Goal: Information Seeking & Learning: Learn about a topic

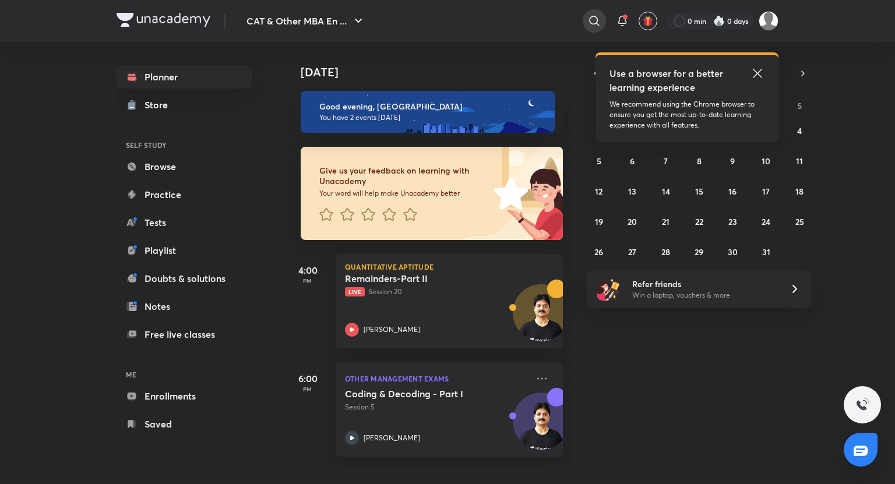
click at [591, 25] on icon at bounding box center [594, 21] width 14 height 14
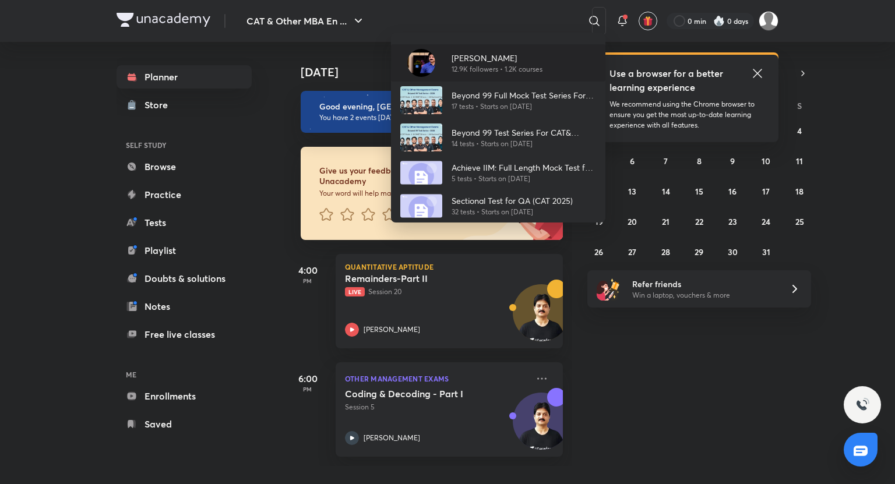
click at [508, 65] on p "12.9K followers • 1.2K courses" at bounding box center [497, 69] width 91 height 10
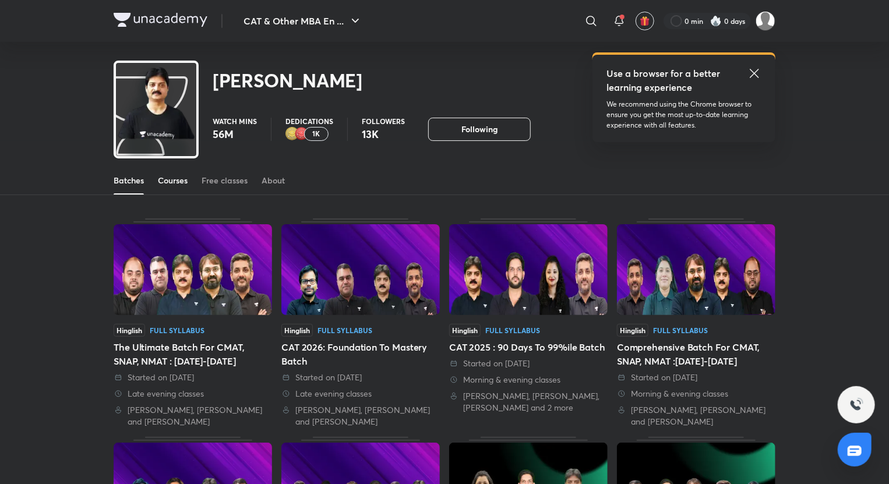
click at [175, 179] on div "Courses" at bounding box center [173, 181] width 30 height 12
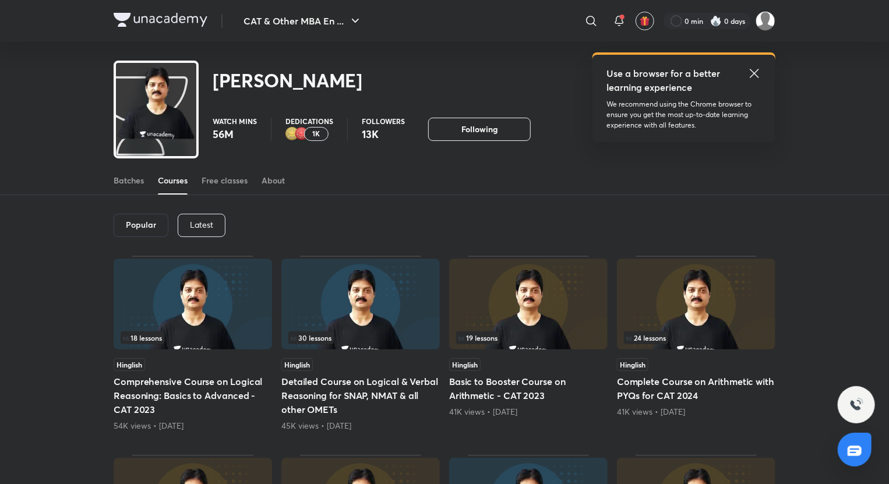
click at [203, 222] on p "Latest" at bounding box center [201, 224] width 23 height 9
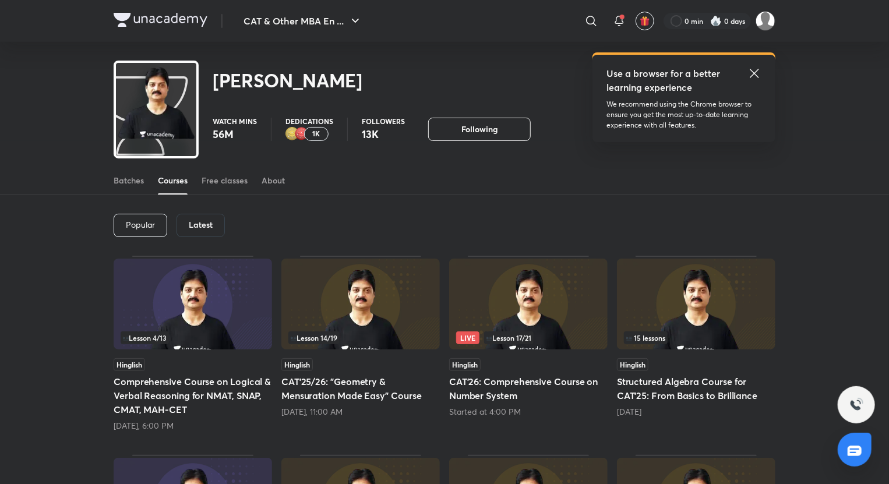
click at [378, 385] on h5 "CAT'25/26: "Geometry & Mensuration Made Easy" Course" at bounding box center [360, 389] width 158 height 28
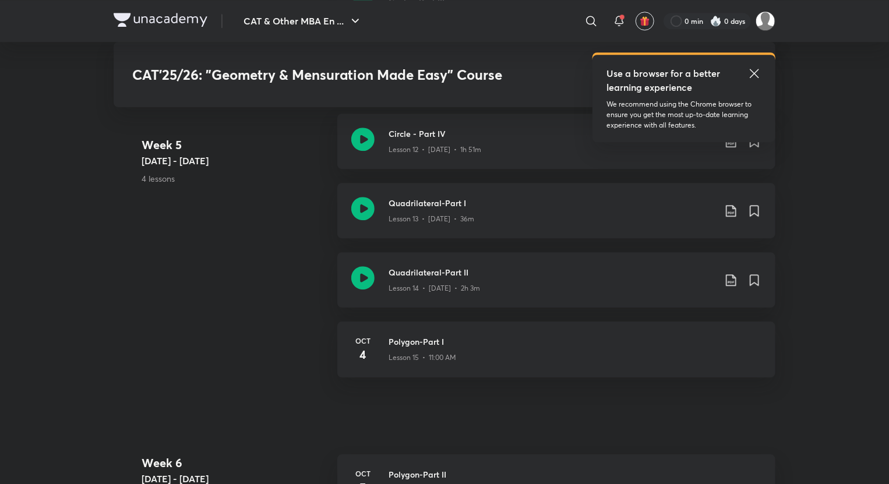
scroll to position [1654, 0]
click at [587, 22] on icon at bounding box center [591, 21] width 14 height 14
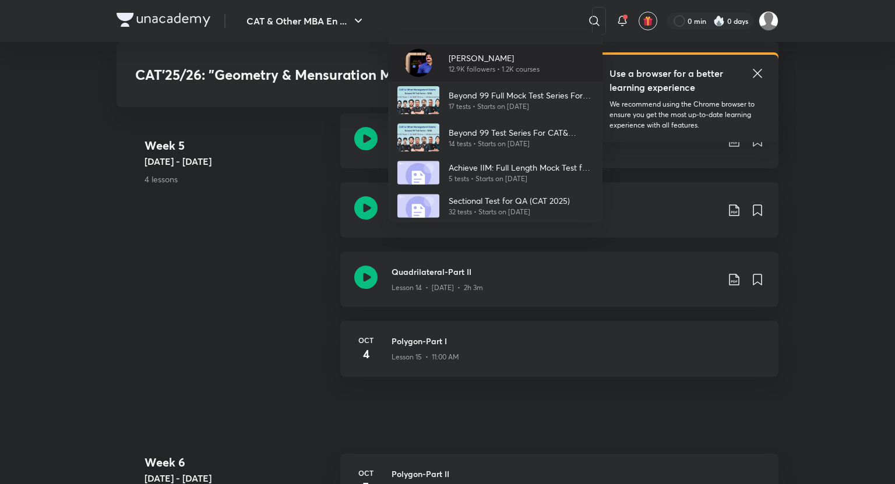
click at [485, 66] on p "12.9K followers • 1.2K courses" at bounding box center [494, 69] width 91 height 10
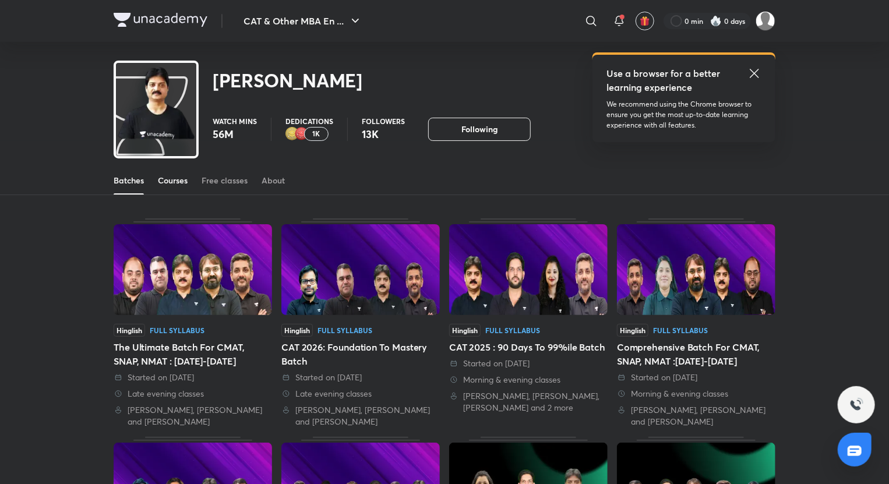
click at [181, 191] on link "Courses" at bounding box center [173, 181] width 30 height 28
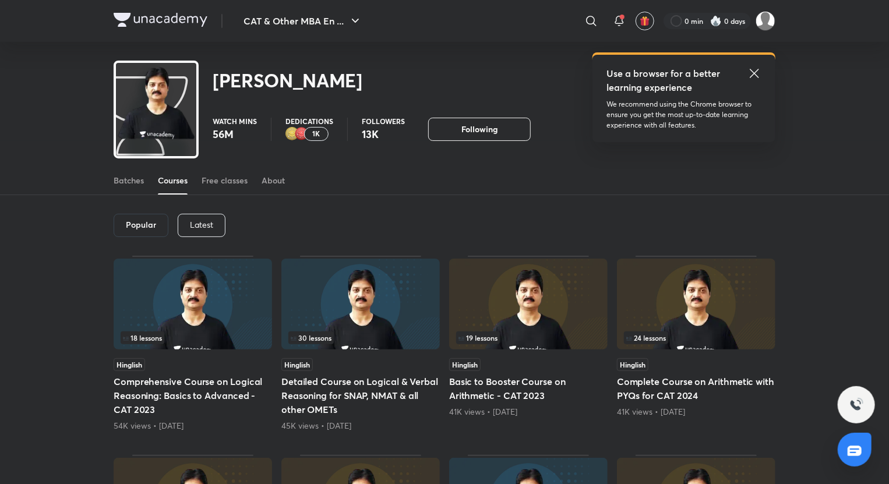
click at [208, 224] on p "Latest" at bounding box center [201, 224] width 23 height 9
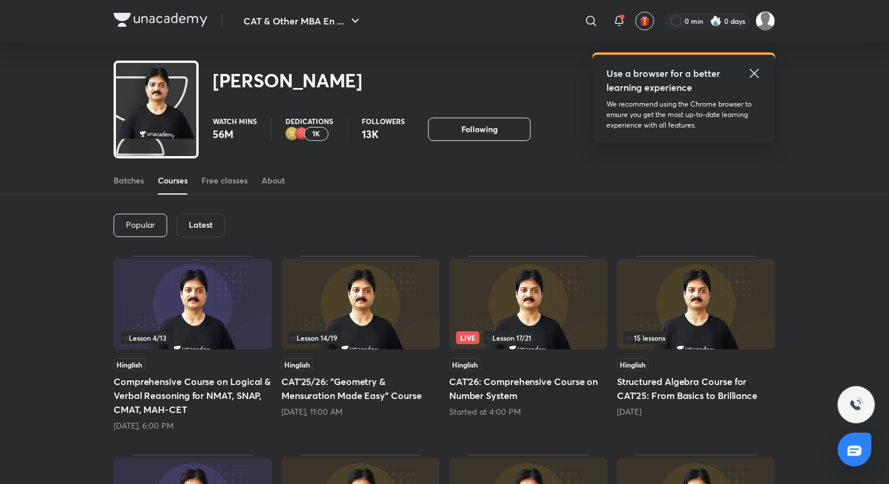
click at [577, 412] on div "Started at 4:00 PM" at bounding box center [528, 412] width 158 height 12
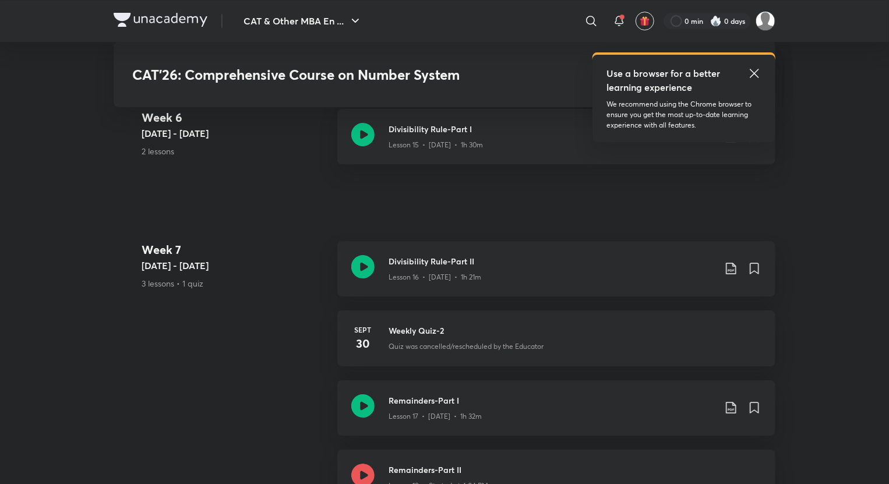
scroll to position [2229, 0]
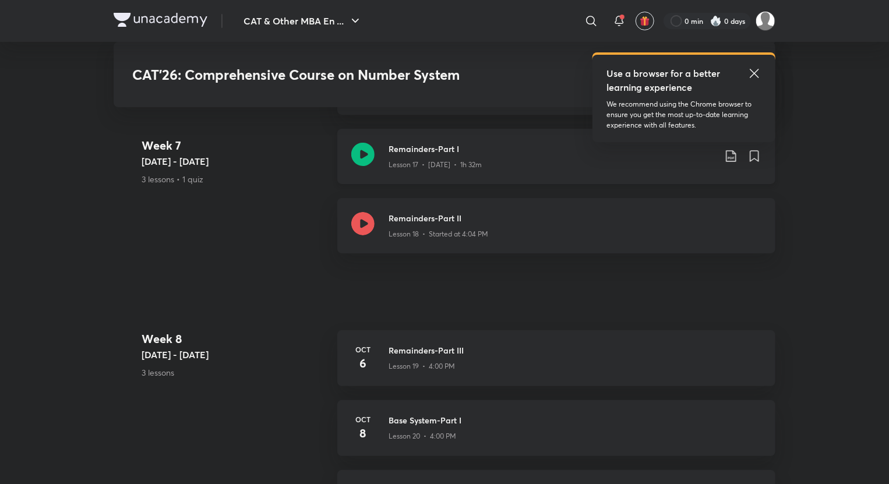
click at [365, 147] on icon at bounding box center [362, 154] width 23 height 23
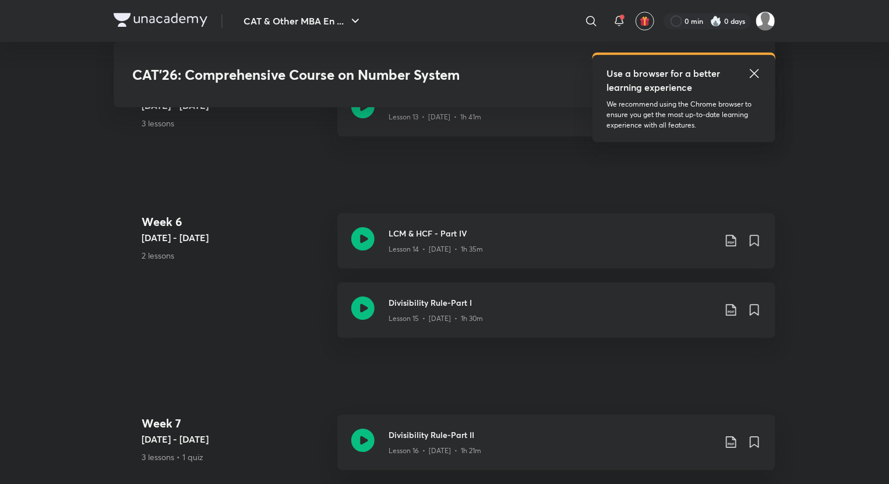
scroll to position [2100, 0]
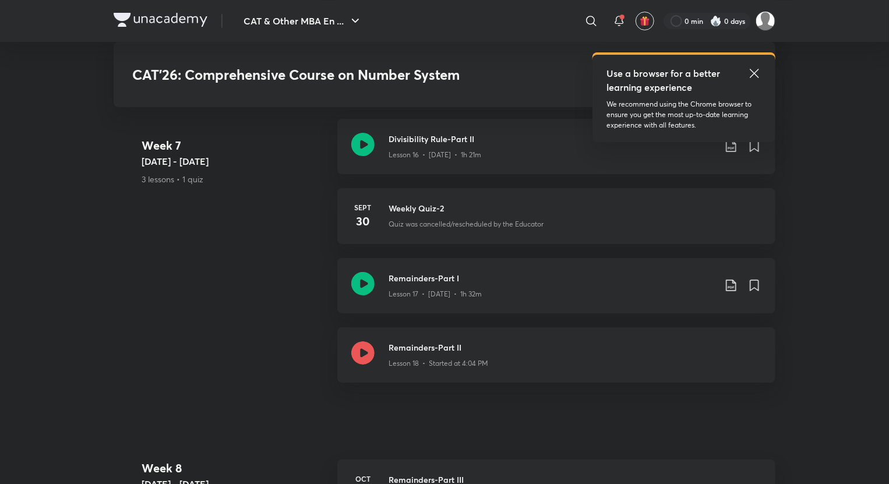
scroll to position [2229, 0]
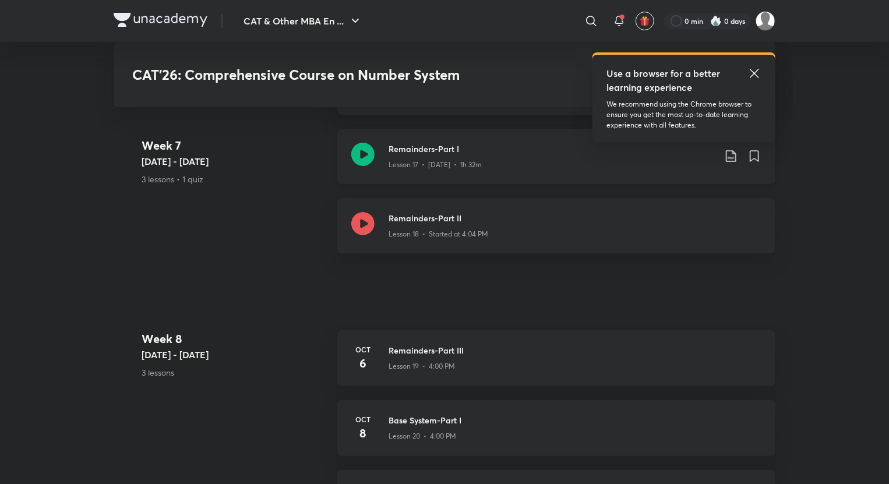
click at [731, 153] on icon at bounding box center [731, 156] width 14 height 14
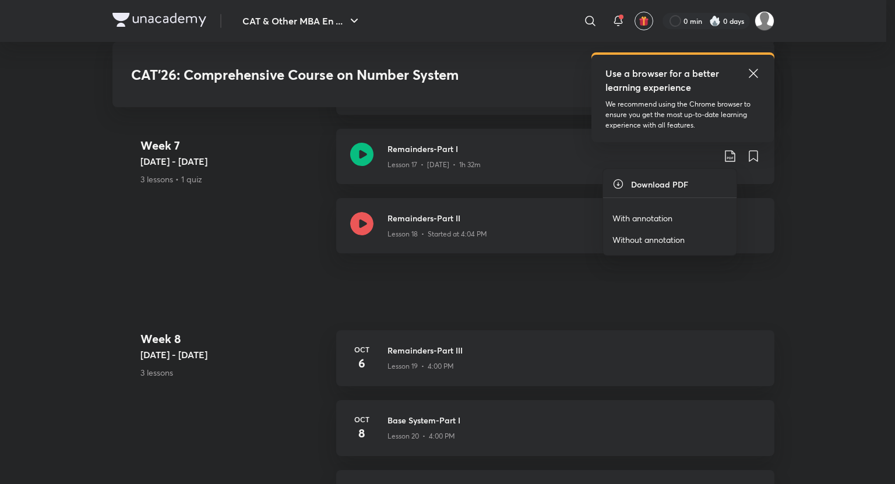
click at [649, 217] on p "With annotation" at bounding box center [642, 218] width 60 height 12
